Goal: Task Accomplishment & Management: Use online tool/utility

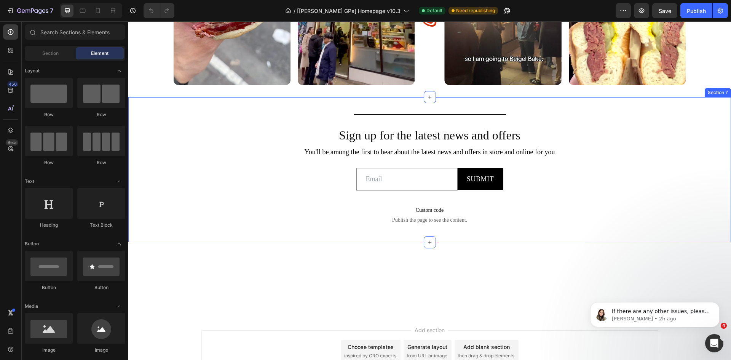
scroll to position [3077, 0]
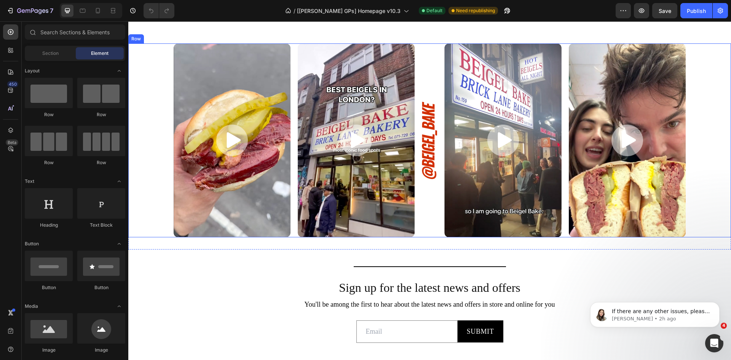
click at [422, 153] on div "Image" at bounding box center [429, 140] width 15 height 194
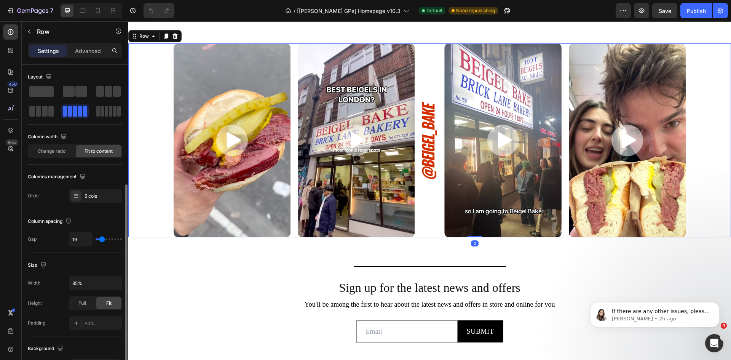
scroll to position [76, 0]
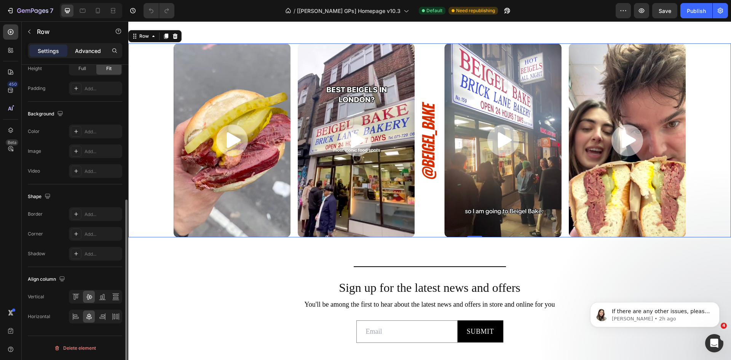
click at [85, 56] on div "Advanced" at bounding box center [88, 51] width 38 height 12
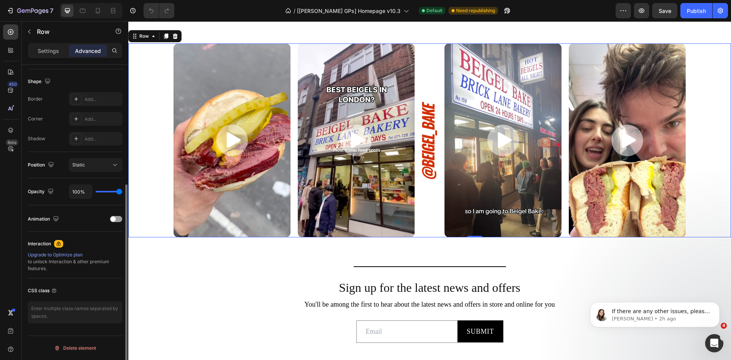
scroll to position [191, 0]
click at [197, 169] on div "Overlay" at bounding box center [232, 140] width 117 height 194
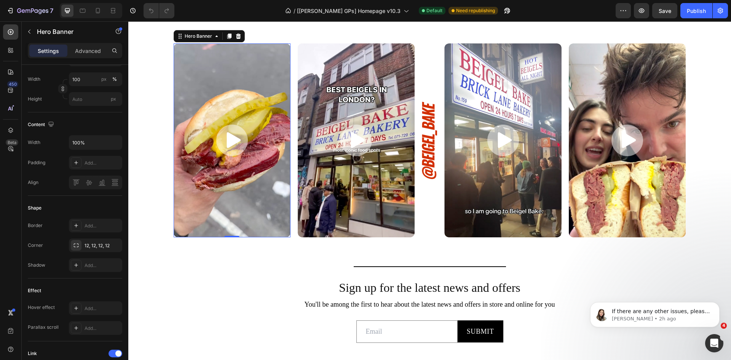
scroll to position [0, 0]
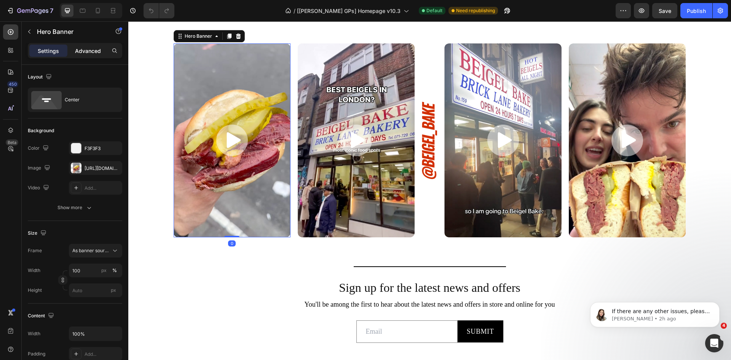
click at [92, 55] on div "Advanced" at bounding box center [88, 51] width 38 height 12
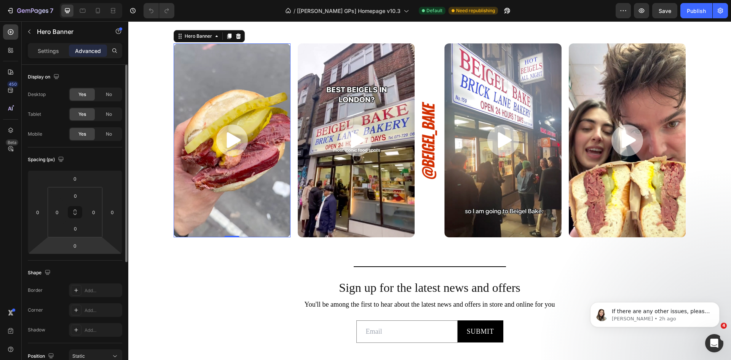
scroll to position [152, 0]
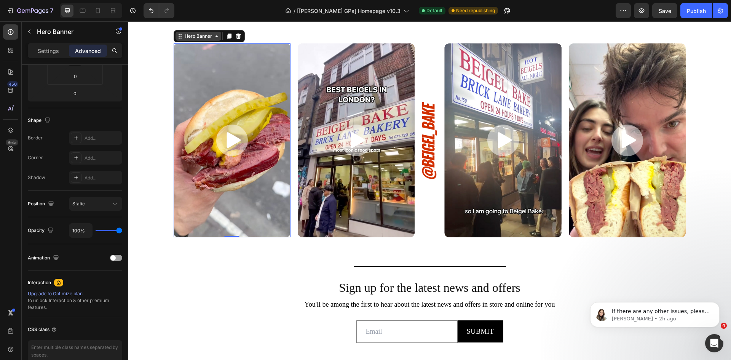
click at [194, 40] on div "Hero Banner" at bounding box center [198, 36] width 30 height 7
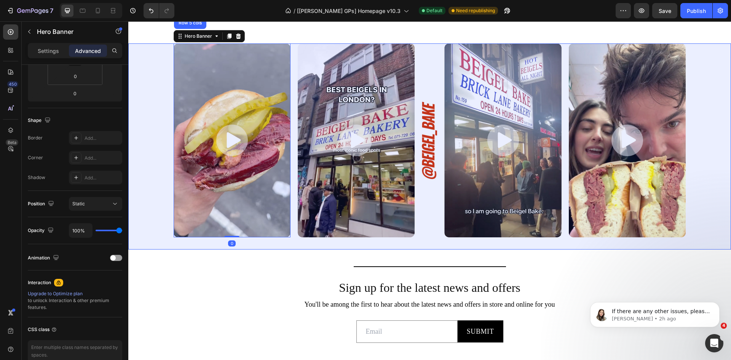
click at [192, 11] on div "Section" at bounding box center [186, 9] width 19 height 5
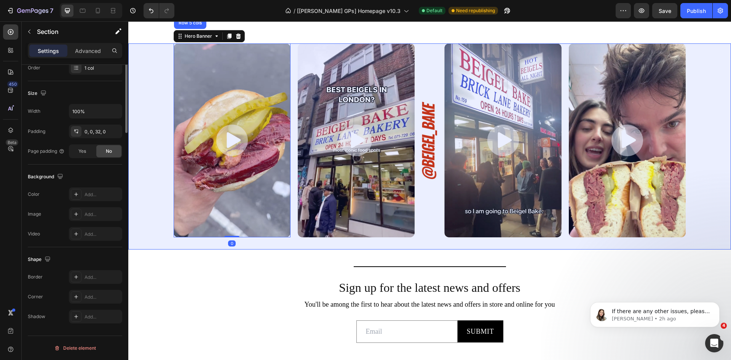
scroll to position [0, 0]
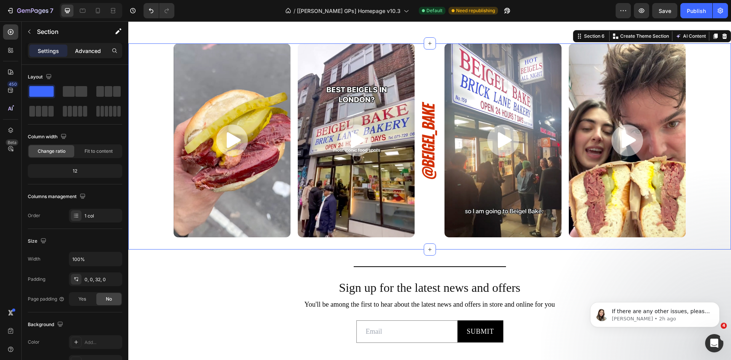
click at [98, 49] on p "Advanced" at bounding box center [88, 51] width 26 height 8
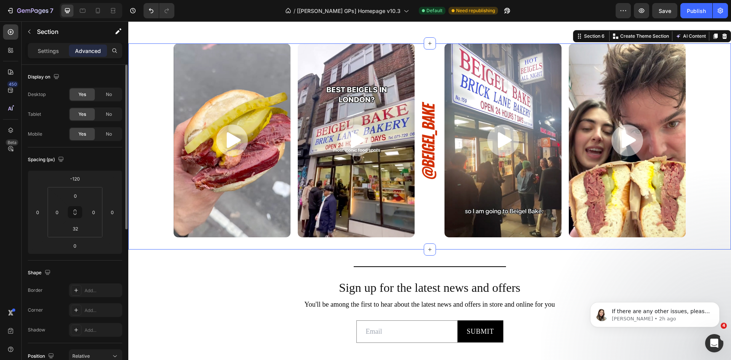
scroll to position [114, 0]
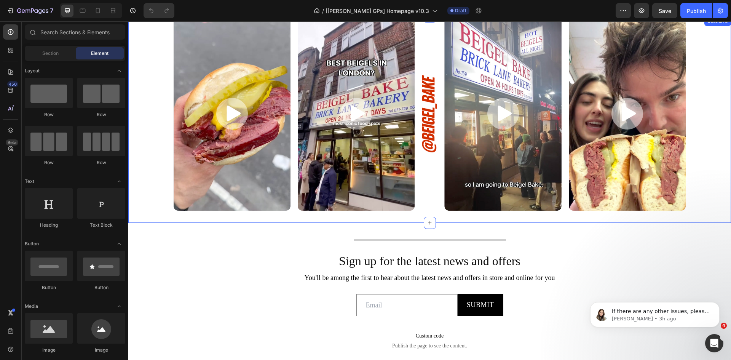
scroll to position [2706, 0]
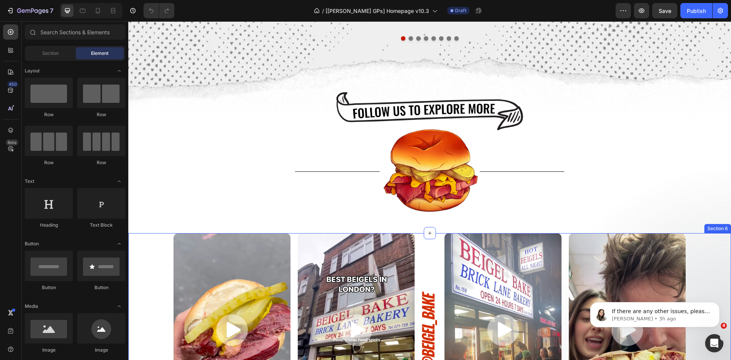
click at [702, 253] on div "Image Hero Banner Image Hero Banner Image Image Hero Banner Image Hero Banner R…" at bounding box center [429, 330] width 603 height 194
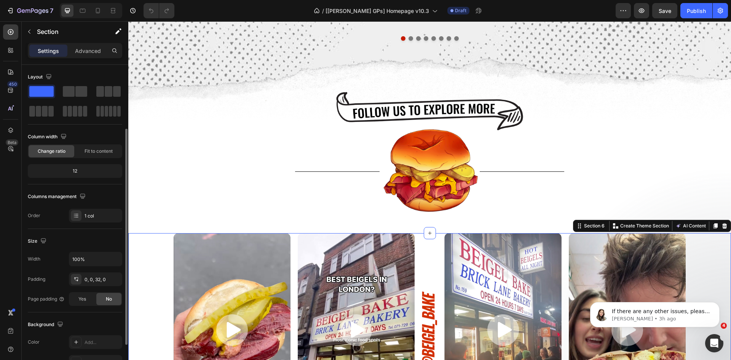
scroll to position [148, 0]
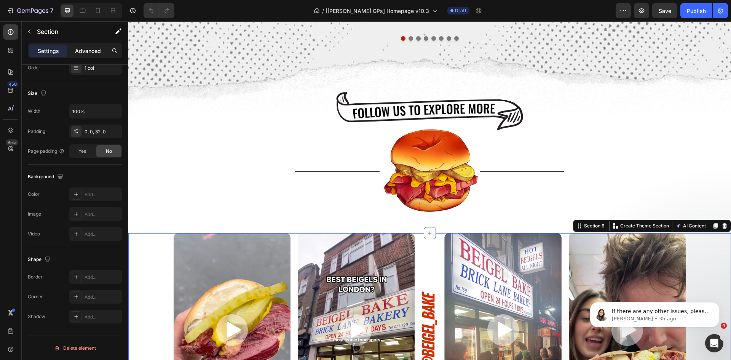
click at [92, 53] on p "Advanced" at bounding box center [88, 51] width 26 height 8
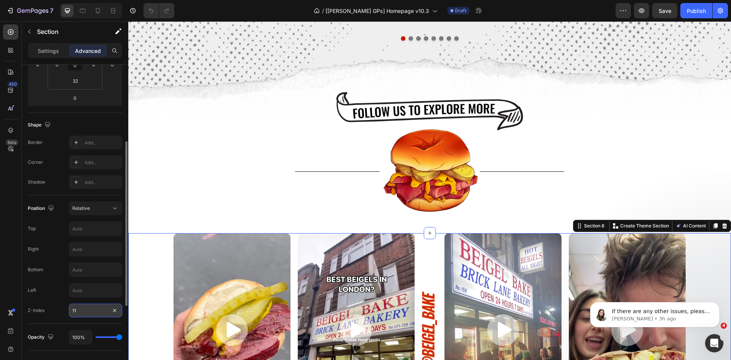
click at [81, 315] on input "11" at bounding box center [95, 310] width 53 height 14
type input "2"
click at [696, 13] on div "Publish" at bounding box center [696, 11] width 19 height 8
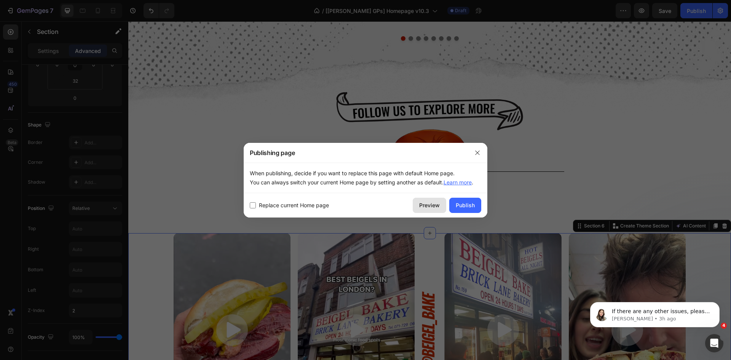
drag, startPoint x: 458, startPoint y: 208, endPoint x: 444, endPoint y: 200, distance: 15.9
click at [458, 208] on div "Publish" at bounding box center [465, 205] width 19 height 8
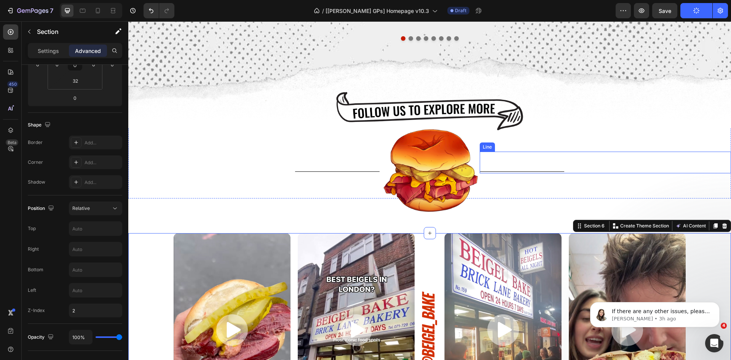
scroll to position [2782, 0]
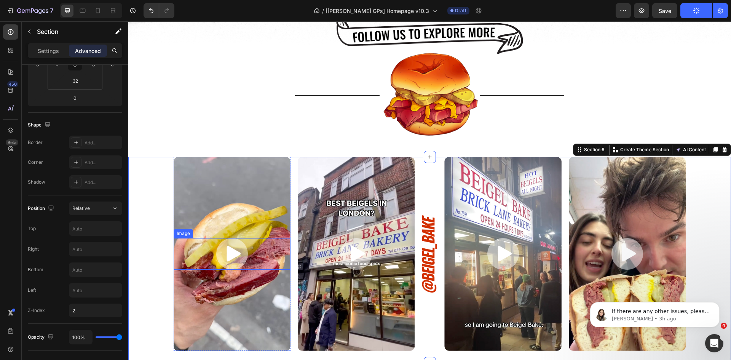
click at [241, 256] on img at bounding box center [232, 254] width 32 height 32
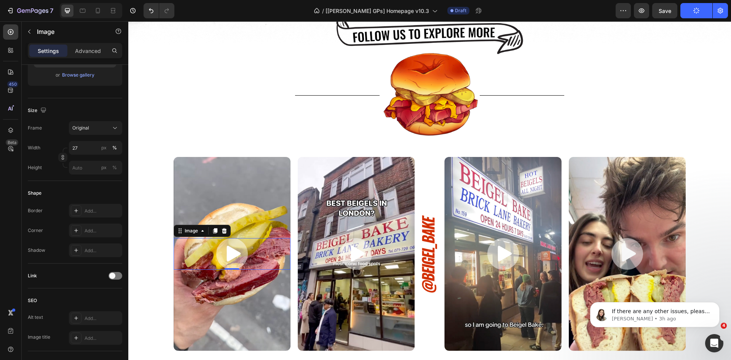
scroll to position [0, 0]
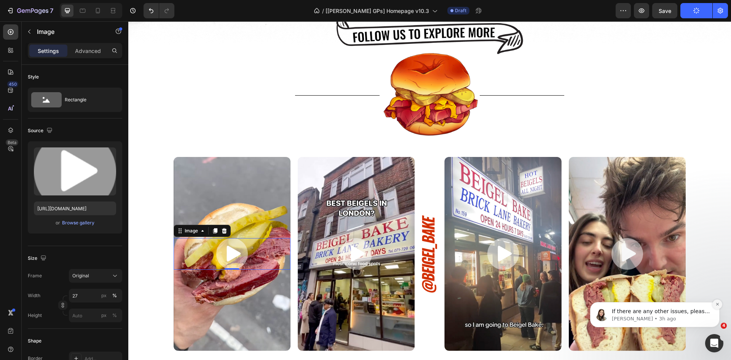
click at [716, 307] on button "Dismiss notification" at bounding box center [717, 304] width 10 height 10
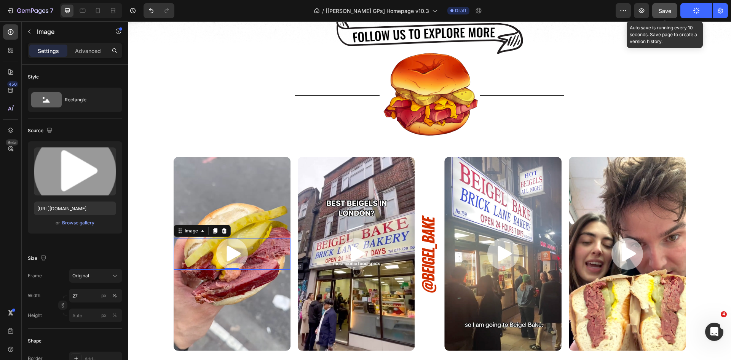
click at [663, 11] on span "Save" at bounding box center [665, 11] width 13 height 6
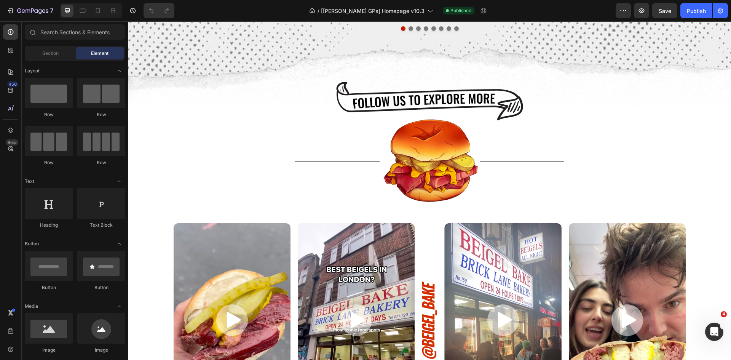
scroll to position [3013, 0]
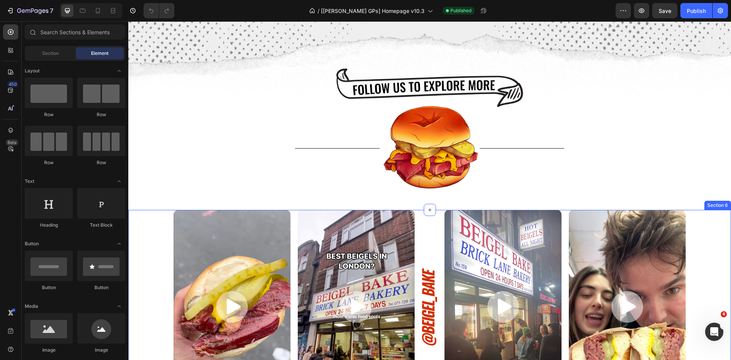
click at [159, 219] on div "Image Hero Banner Image Hero Banner Image Image Hero Banner Image Hero Banner R…" at bounding box center [429, 307] width 603 height 194
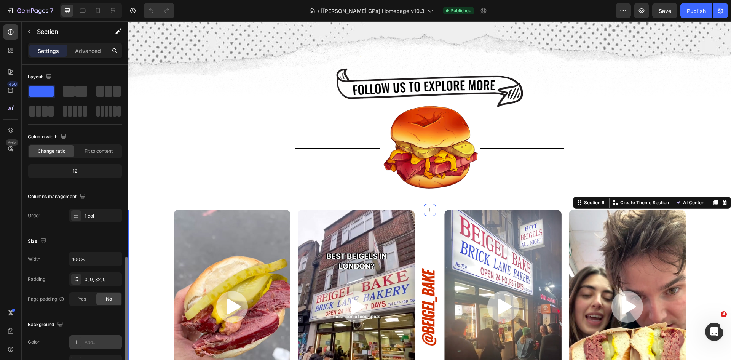
scroll to position [114, 0]
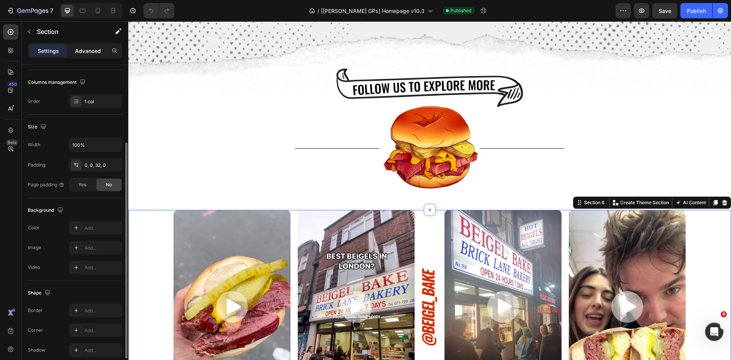
click at [91, 49] on p "Advanced" at bounding box center [88, 51] width 26 height 8
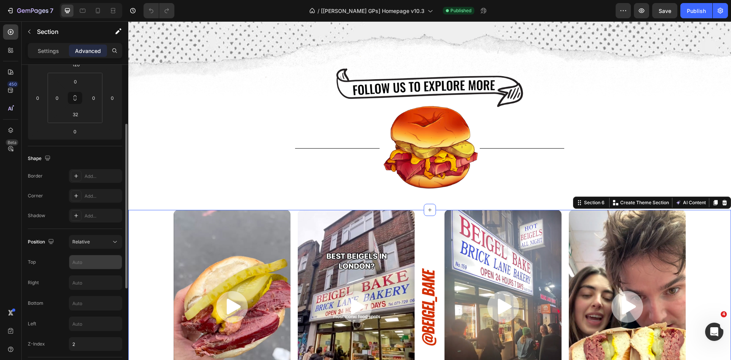
scroll to position [228, 0]
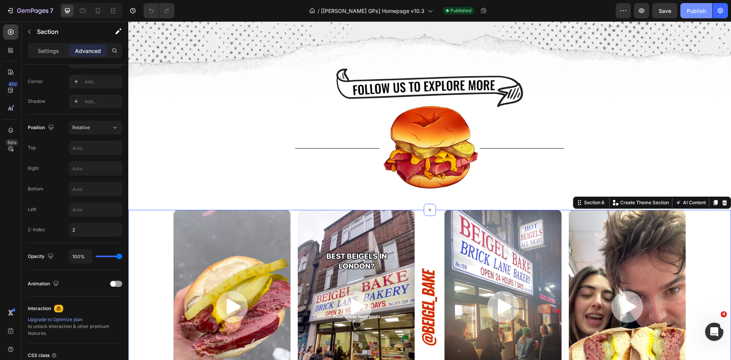
click at [688, 18] on button "Publish" at bounding box center [696, 10] width 32 height 15
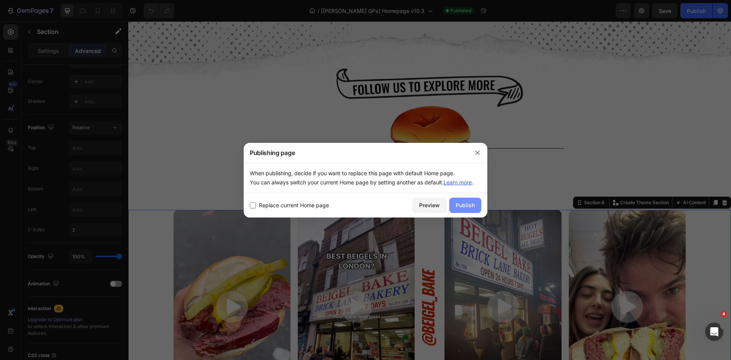
click at [464, 201] on div "Publish" at bounding box center [465, 205] width 19 height 8
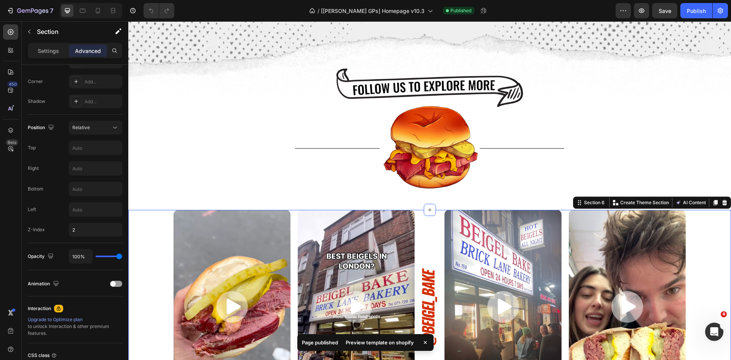
click at [386, 340] on div "Preview template on shopify" at bounding box center [379, 342] width 77 height 11
